Goal: Information Seeking & Learning: Learn about a topic

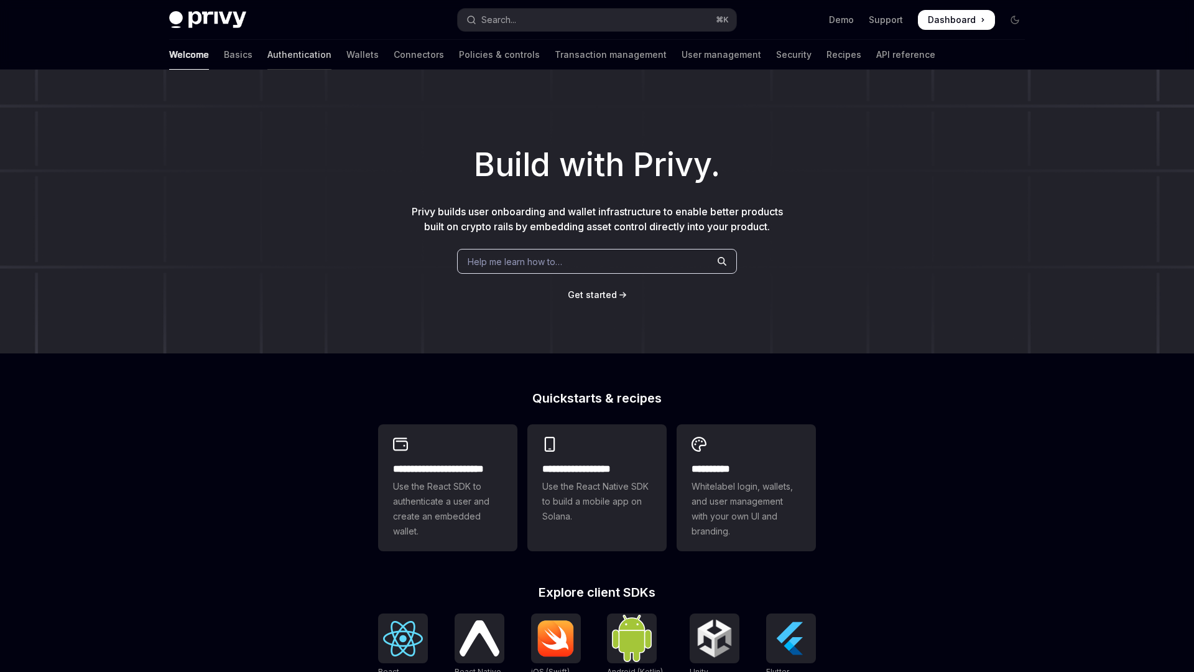
click at [267, 53] on link "Authentication" at bounding box center [299, 55] width 64 height 30
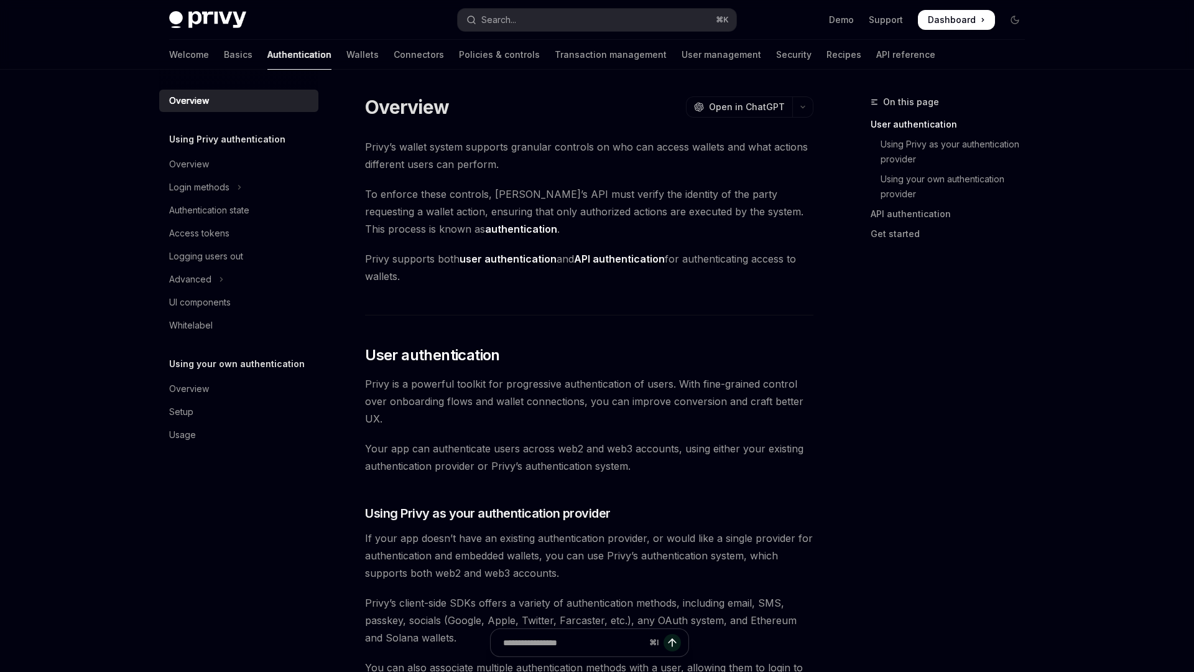
scroll to position [2, 0]
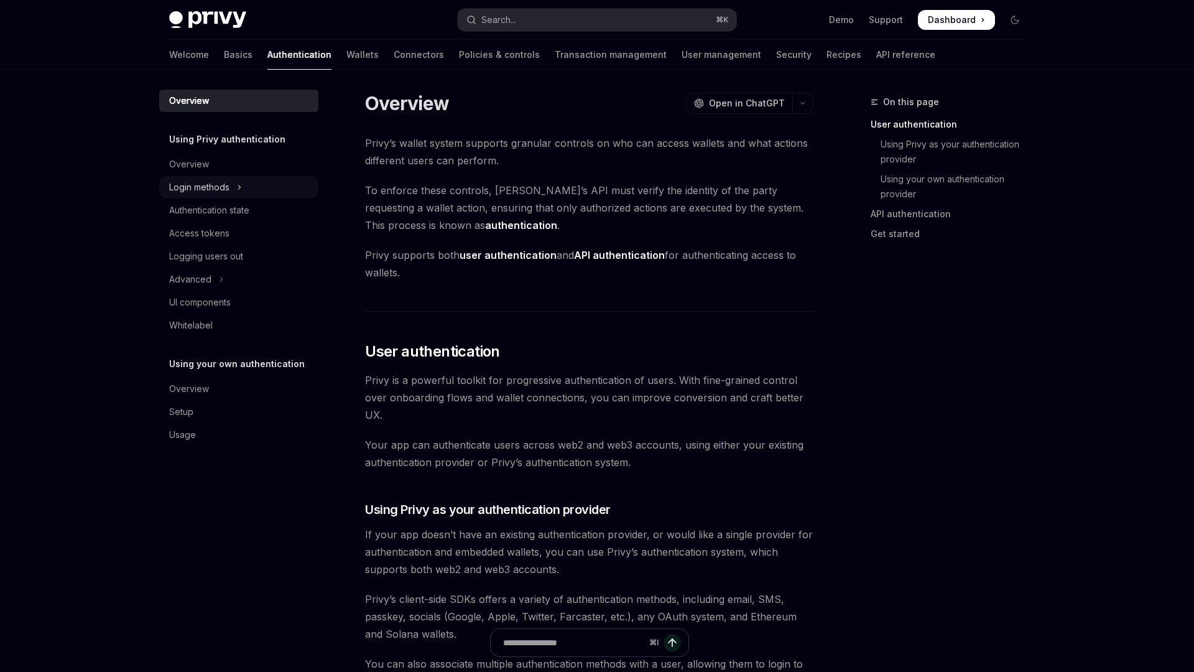
click at [225, 185] on div "Login methods" at bounding box center [199, 187] width 60 height 15
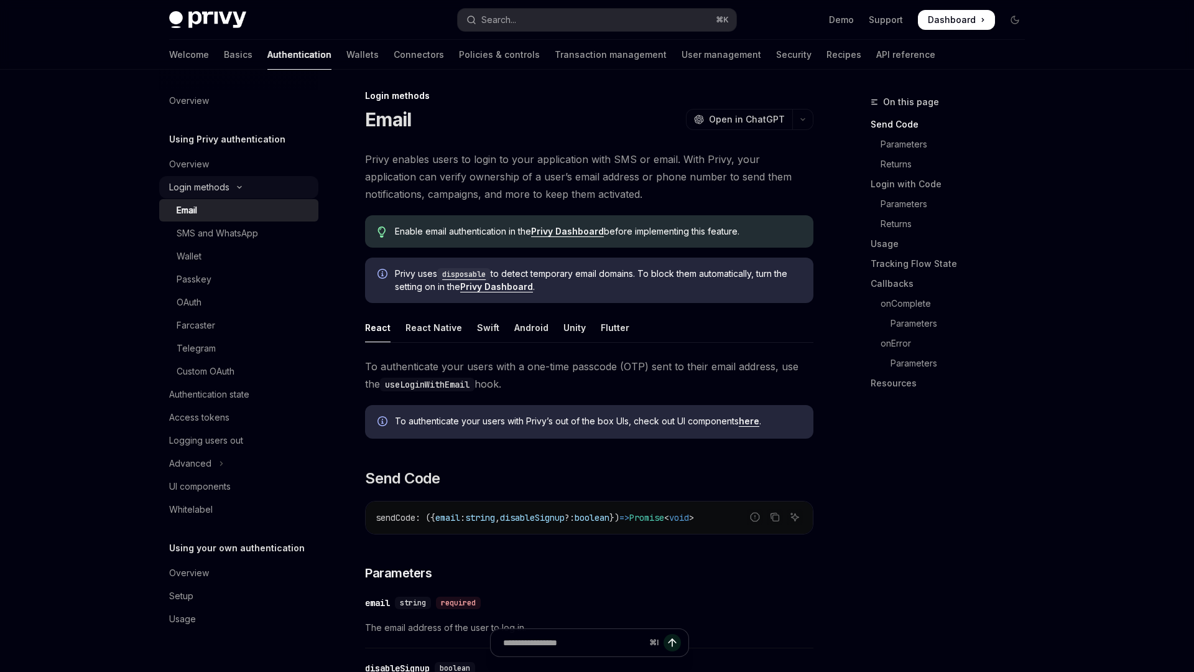
scroll to position [6, 0]
click at [213, 375] on div "Custom OAuth" at bounding box center [206, 371] width 58 height 15
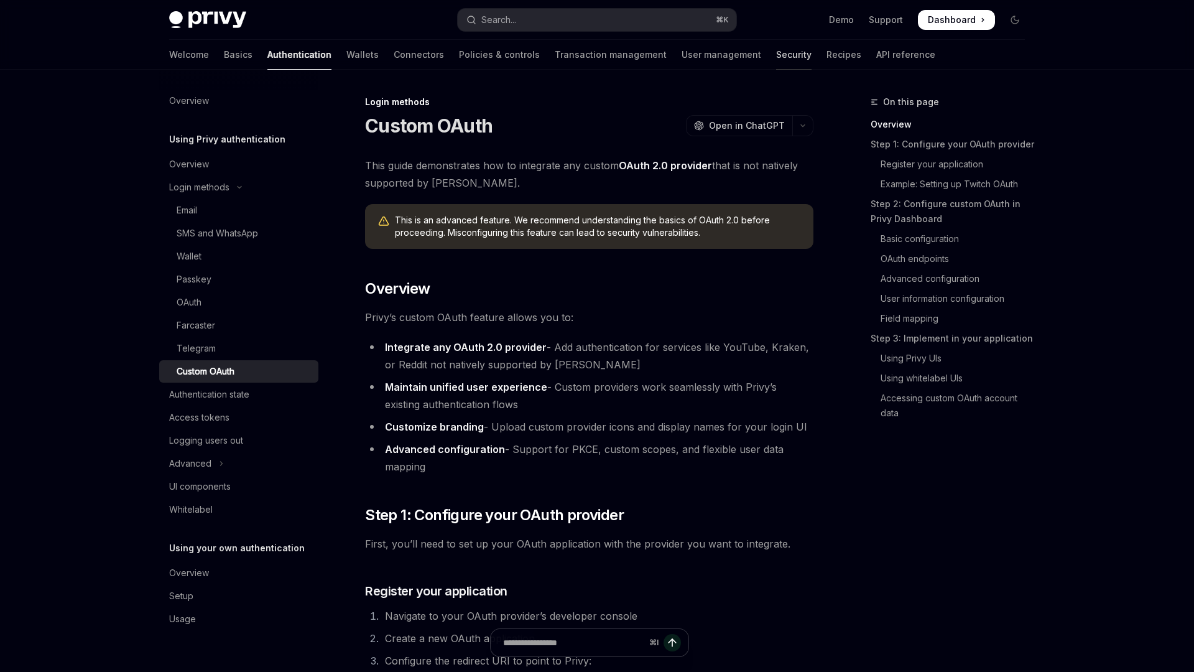
click at [776, 60] on link "Security" at bounding box center [793, 55] width 35 height 30
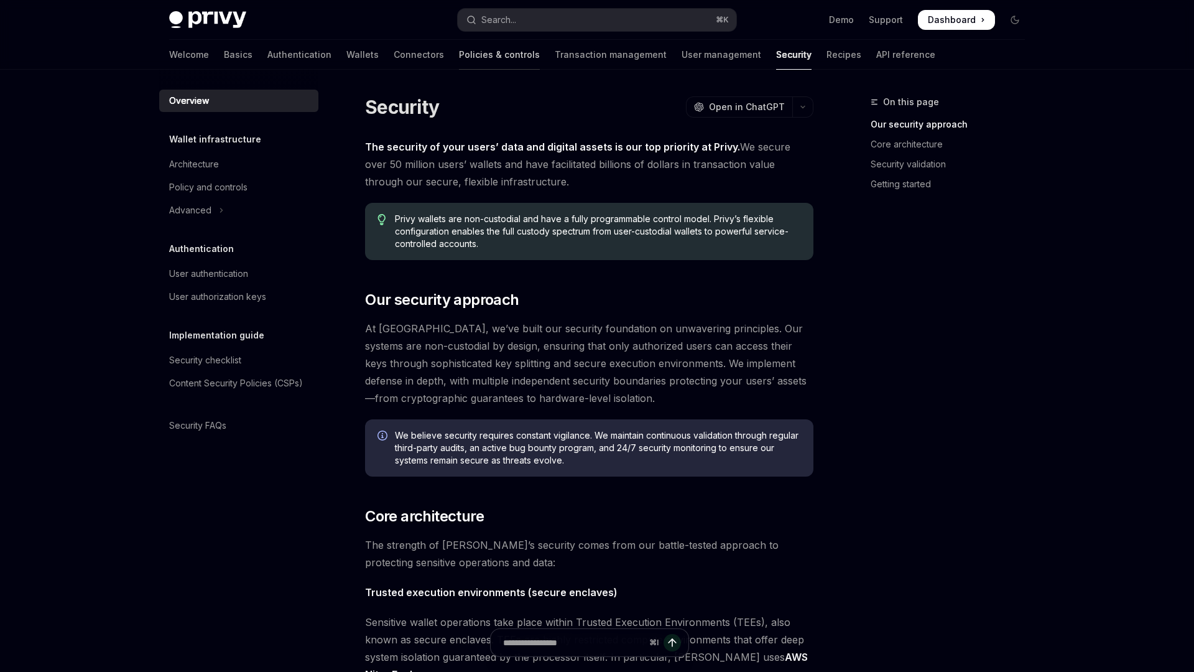
click at [459, 58] on link "Policies & controls" at bounding box center [499, 55] width 81 height 30
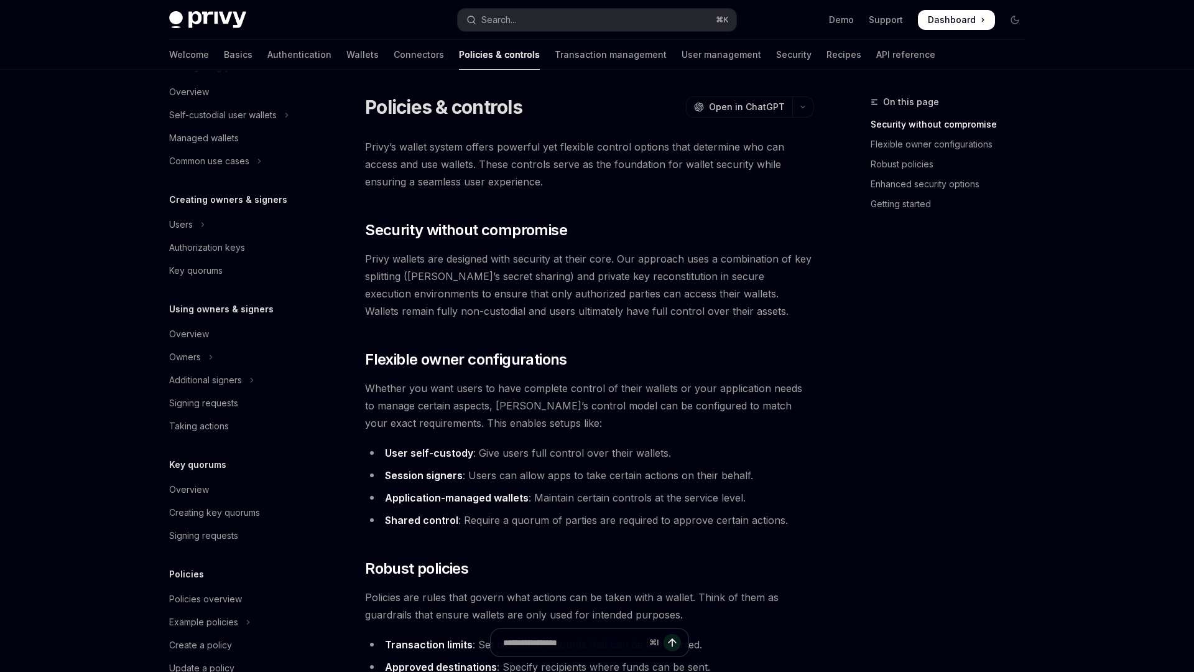
scroll to position [214, 0]
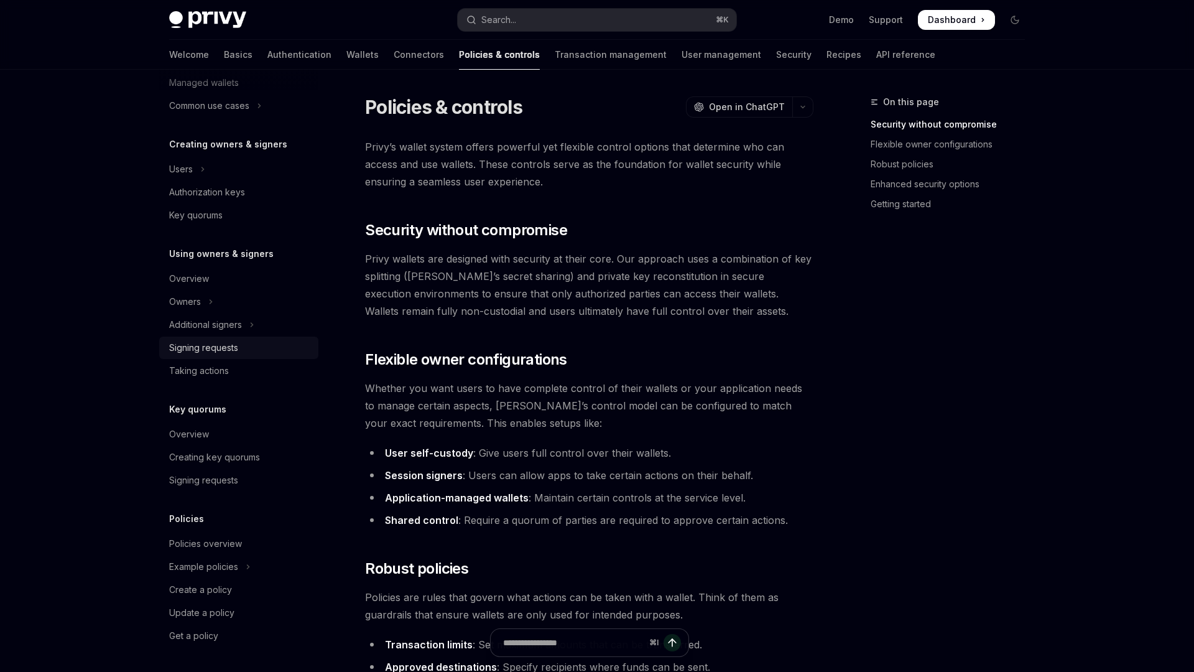
click at [234, 352] on div "Signing requests" at bounding box center [203, 347] width 69 height 15
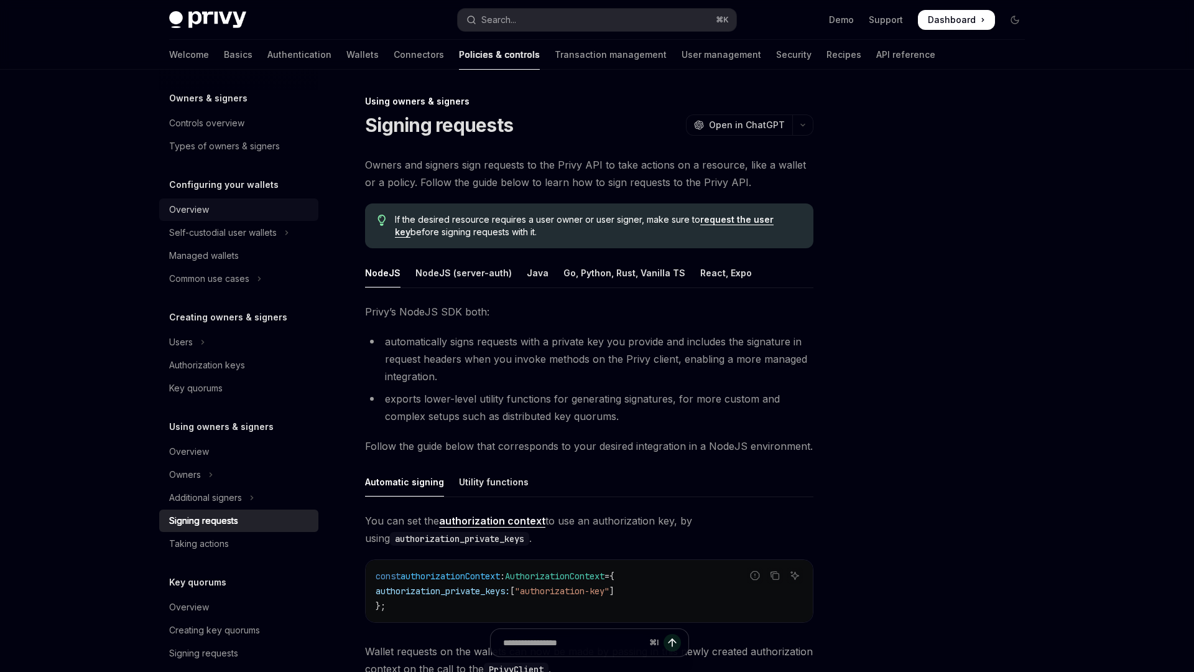
scroll to position [39, 0]
click at [776, 55] on link "Security" at bounding box center [793, 55] width 35 height 30
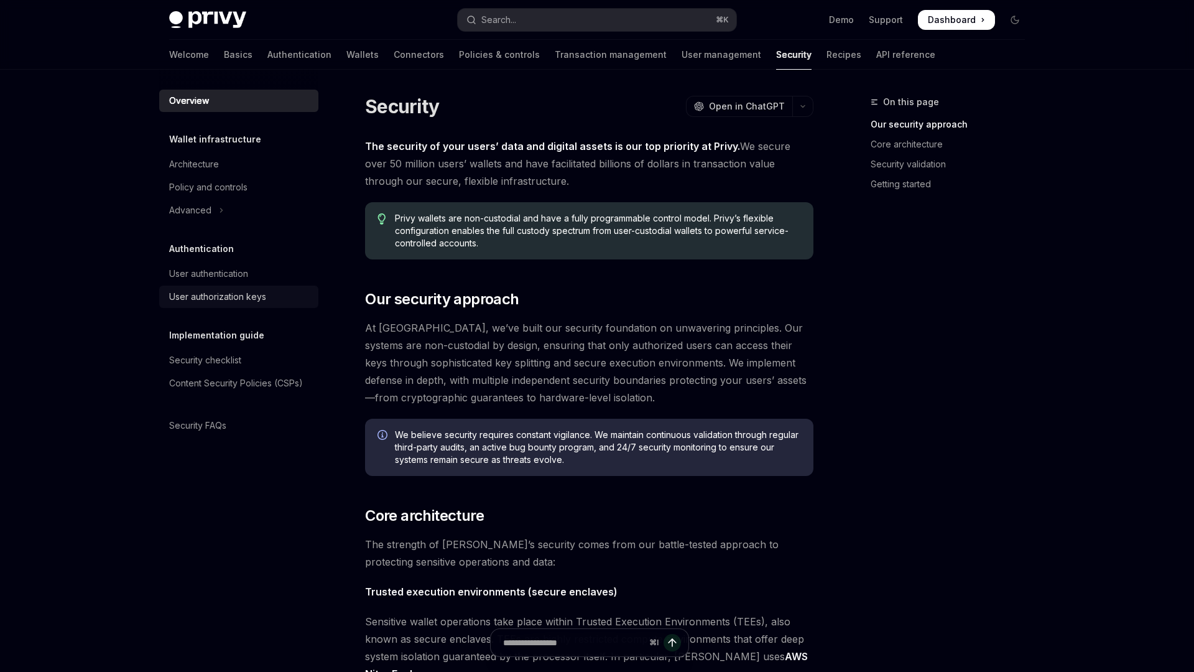
click at [203, 302] on div "User authorization keys" at bounding box center [217, 296] width 97 height 15
type textarea "*"
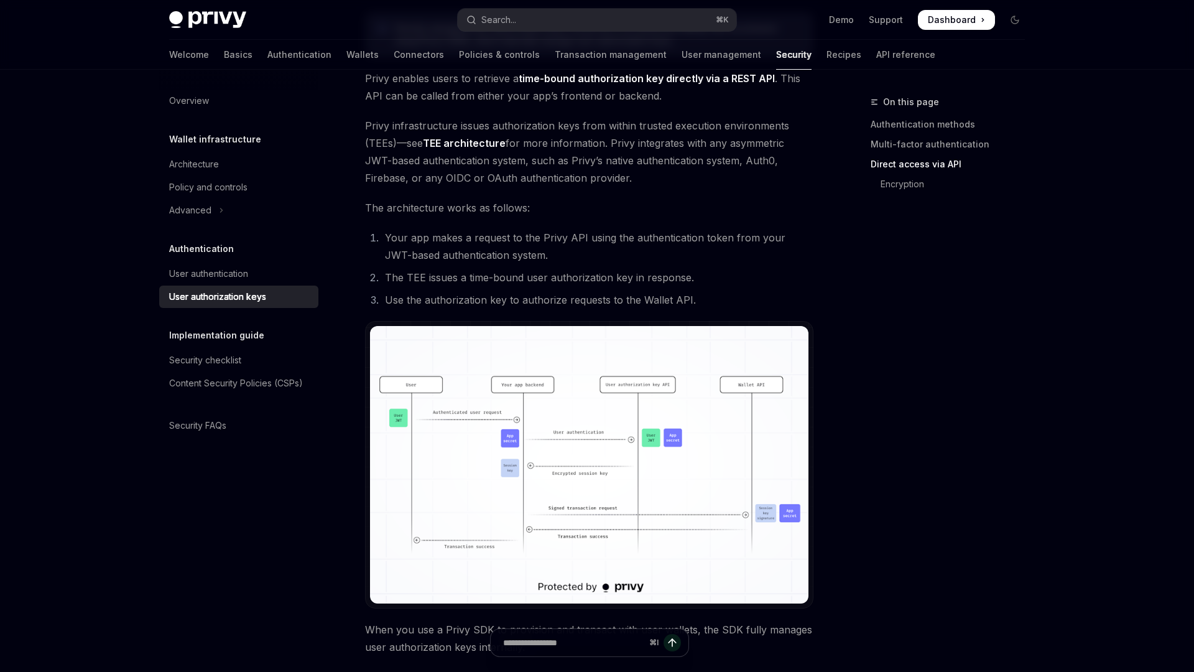
scroll to position [756, 0]
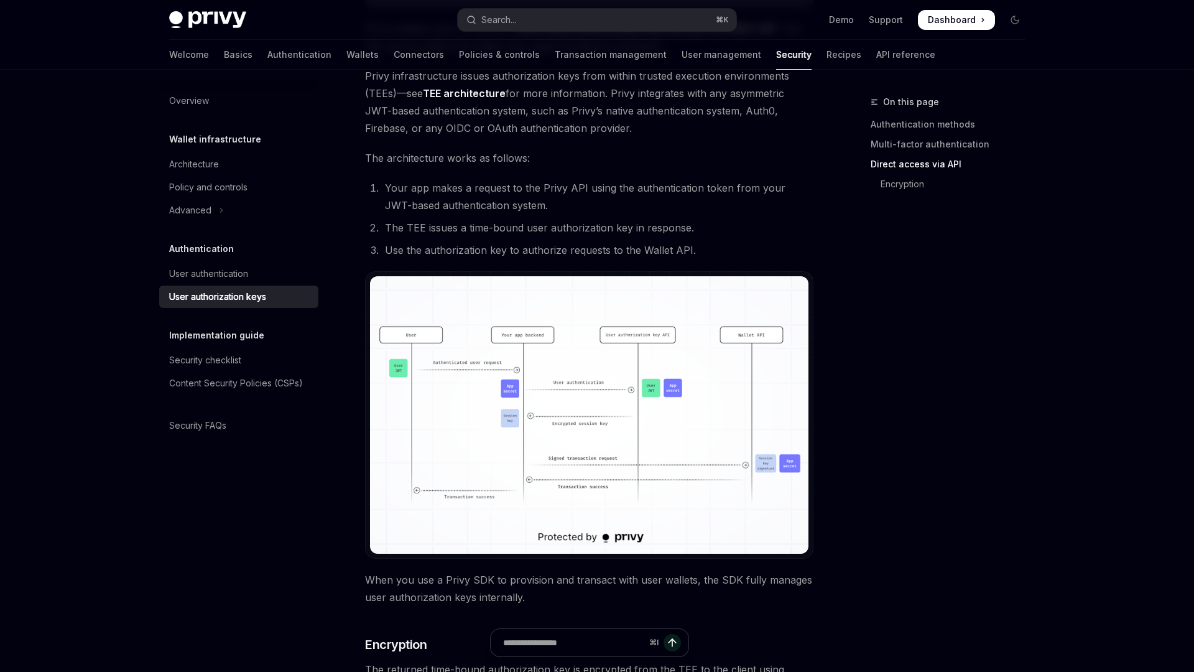
click at [446, 432] on img at bounding box center [589, 414] width 438 height 277
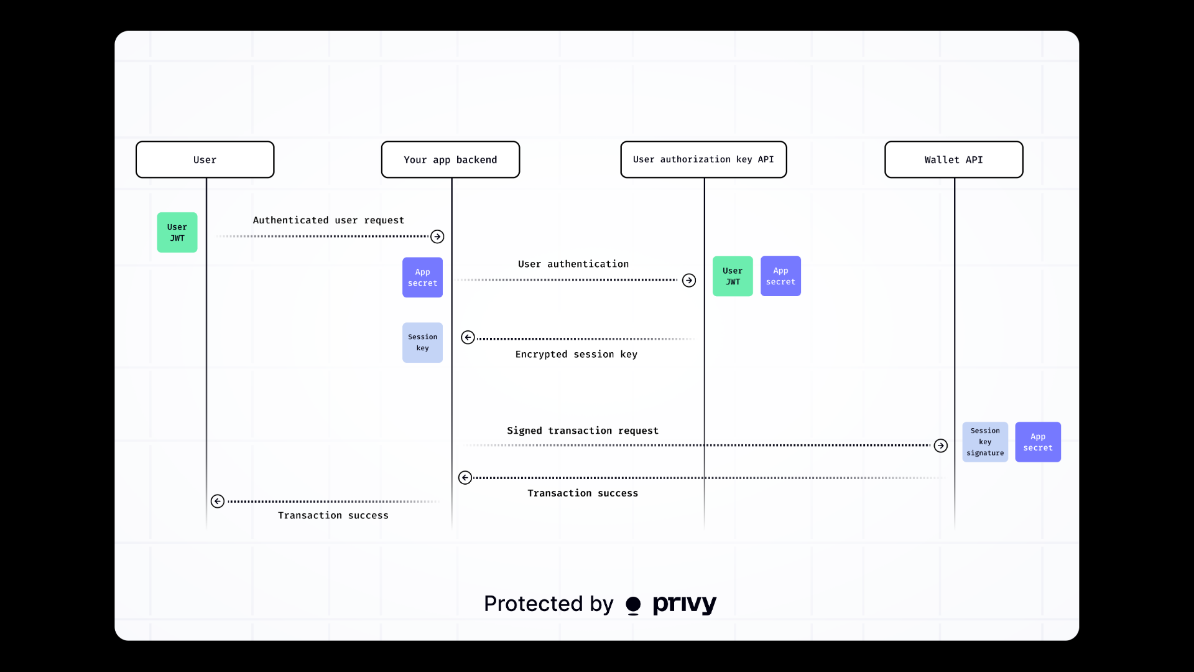
click at [466, 428] on img at bounding box center [597, 335] width 964 height 609
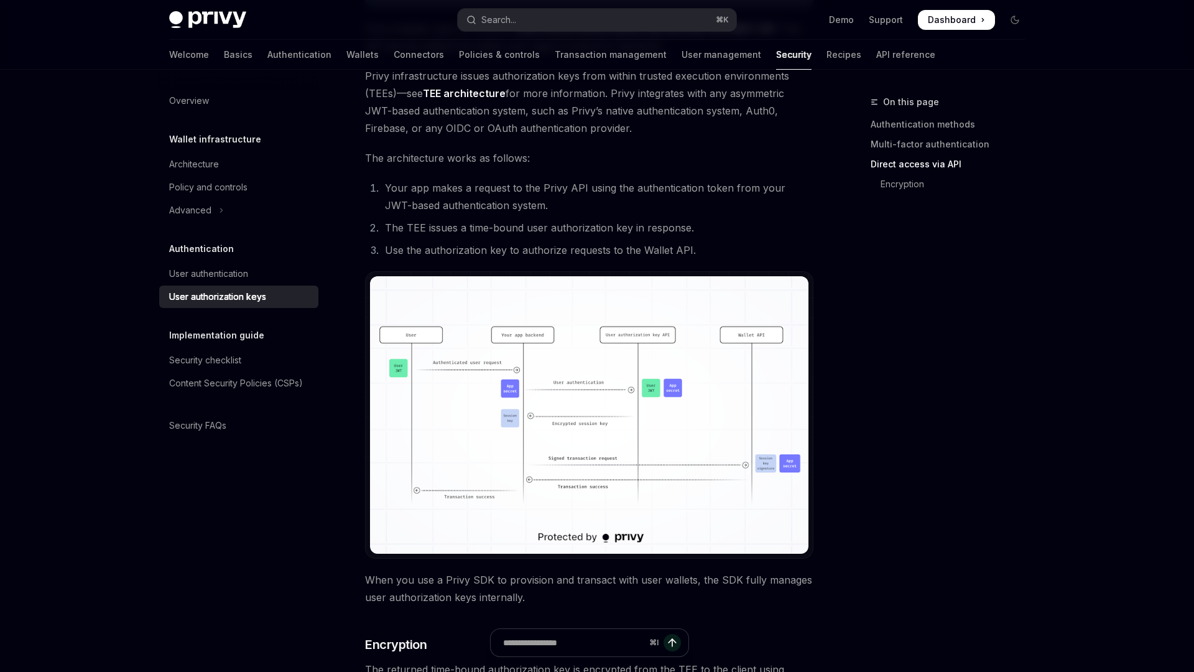
click at [902, 384] on div "On this page Authentication methods Multi-factor authentication Direct access v…" at bounding box center [940, 383] width 189 height 577
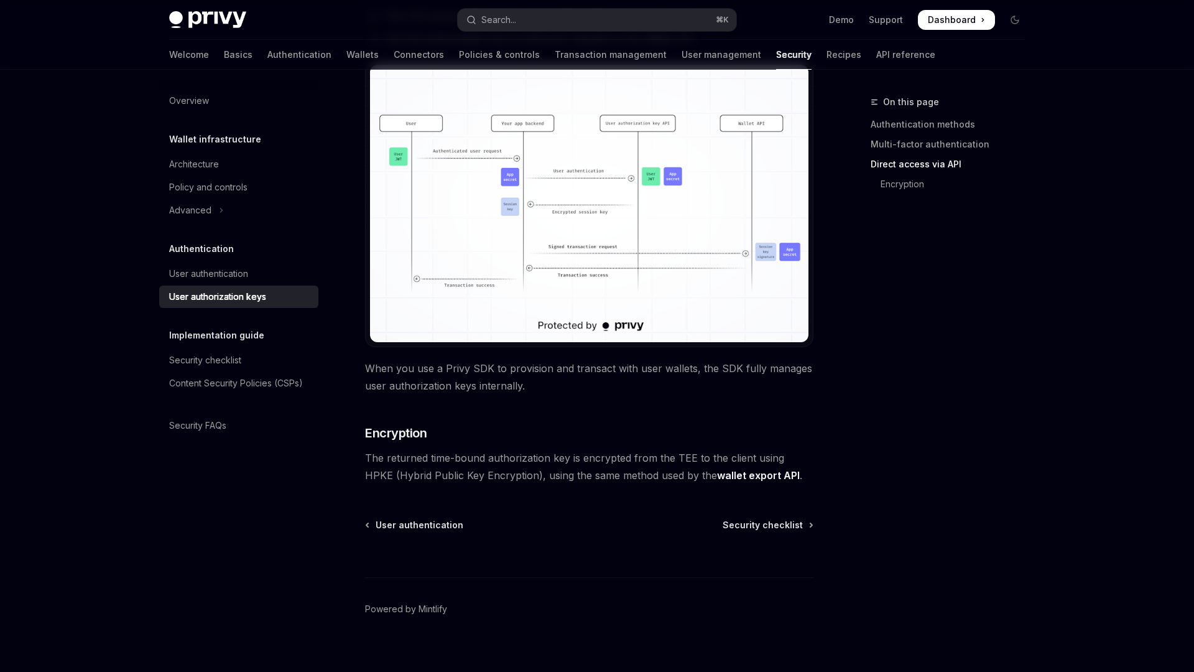
scroll to position [981, 0]
